Goal: Task Accomplishment & Management: Manage account settings

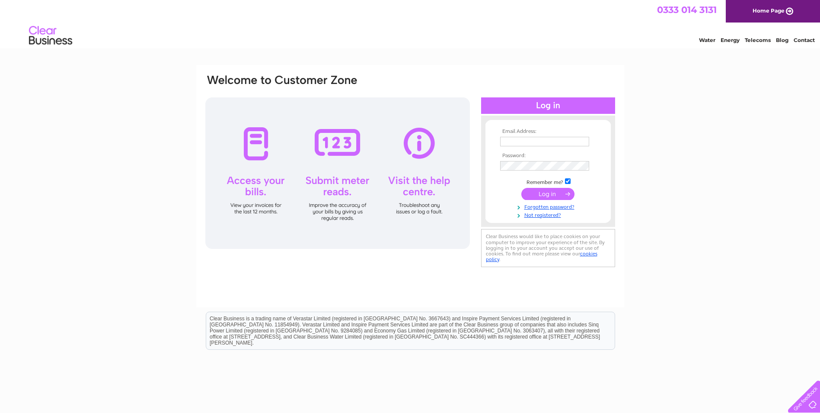
type input "[PERSON_NAME][EMAIL_ADDRESS][DOMAIN_NAME]"
click at [551, 195] on input "submit" at bounding box center [548, 194] width 53 height 12
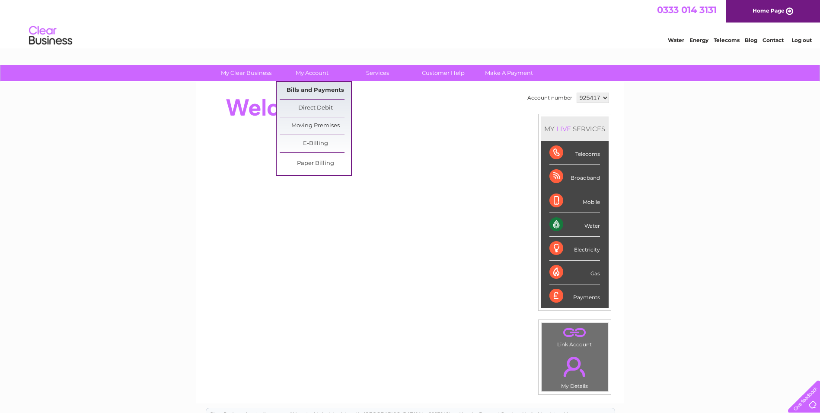
click at [308, 86] on link "Bills and Payments" at bounding box center [315, 90] width 71 height 17
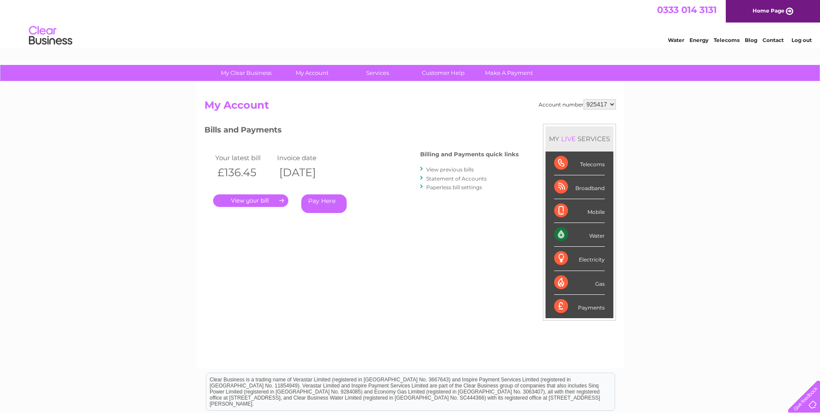
click at [243, 199] on link "." at bounding box center [250, 200] width 75 height 13
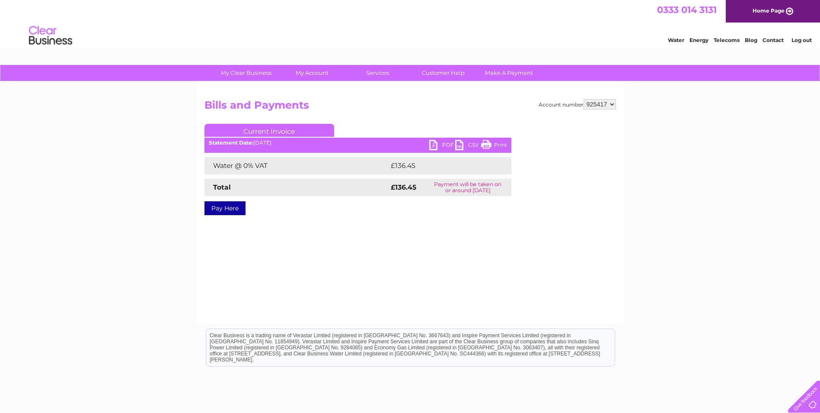
click at [441, 143] on link "PDF" at bounding box center [442, 146] width 26 height 13
